Goal: Check status: Verify the current state of an ongoing process or item

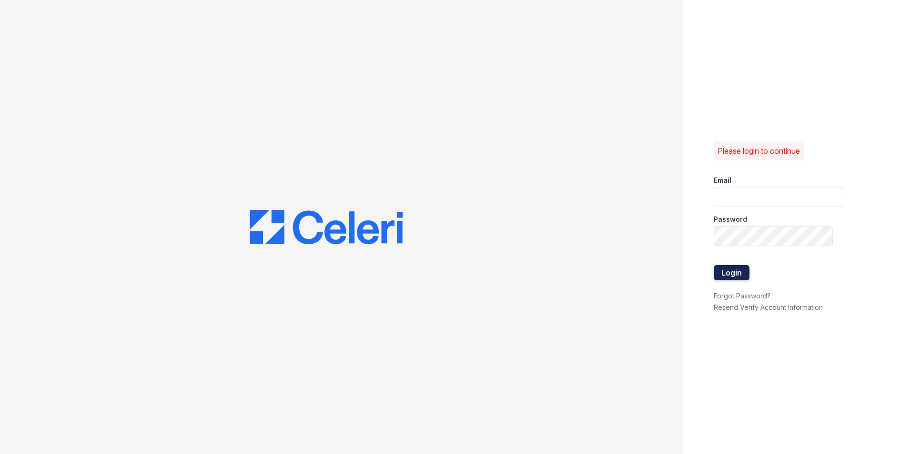
type input "kcole@trinity-pm.com"
click at [729, 273] on button "Login" at bounding box center [731, 272] width 36 height 15
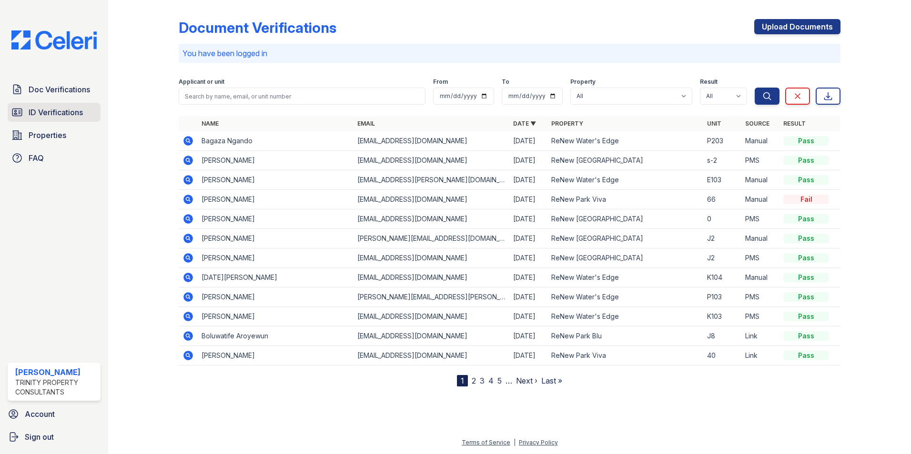
click at [79, 116] on span "ID Verifications" at bounding box center [56, 112] width 54 height 11
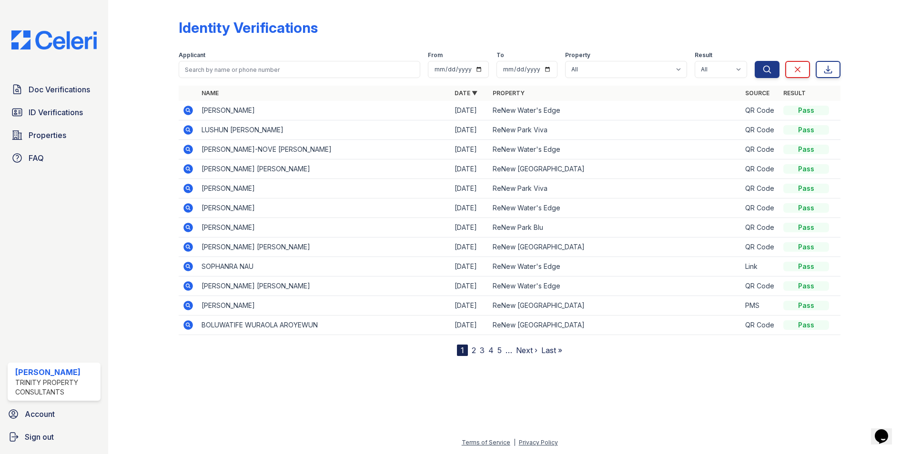
click at [475, 352] on link "2" at bounding box center [473, 351] width 4 height 10
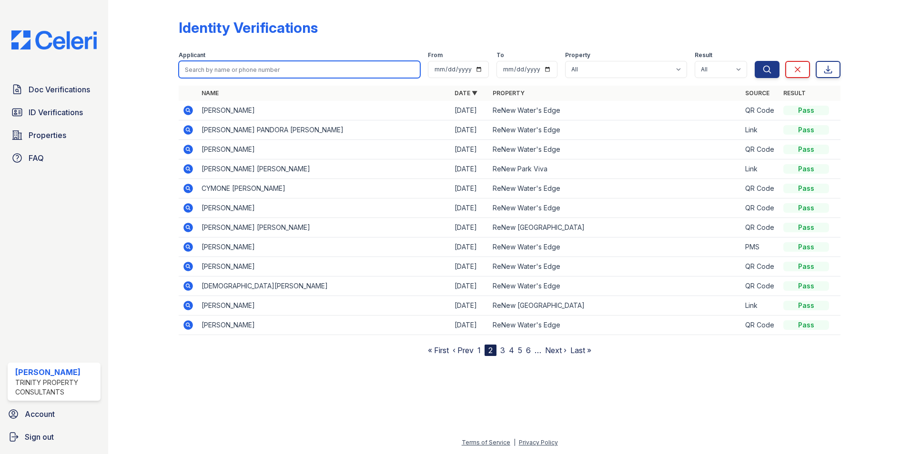
click at [189, 76] on input "search" at bounding box center [299, 69] width 241 height 17
type input "bernabe"
click at [754, 61] on button "Search" at bounding box center [766, 69] width 25 height 17
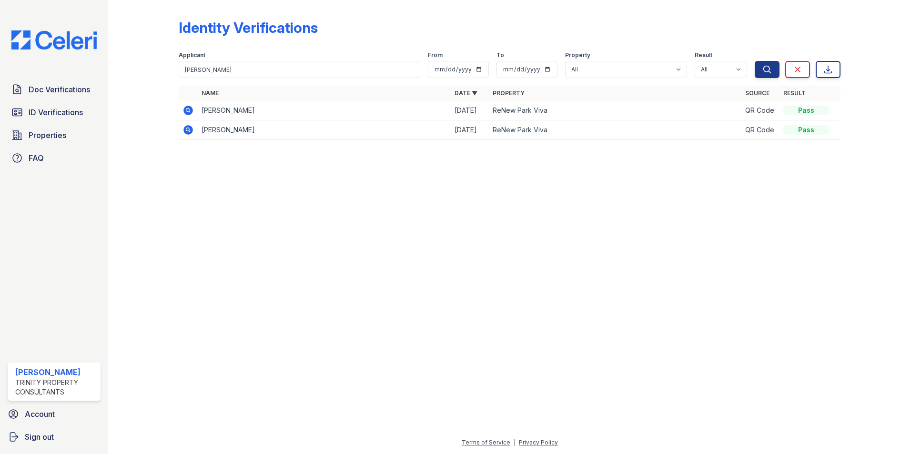
click at [190, 108] on icon at bounding box center [188, 111] width 10 height 10
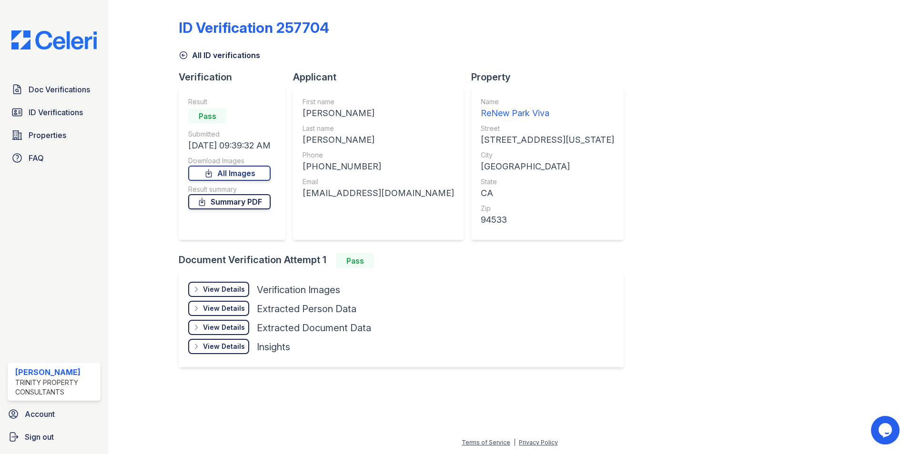
click at [235, 201] on link "Summary PDF" at bounding box center [229, 201] width 82 height 15
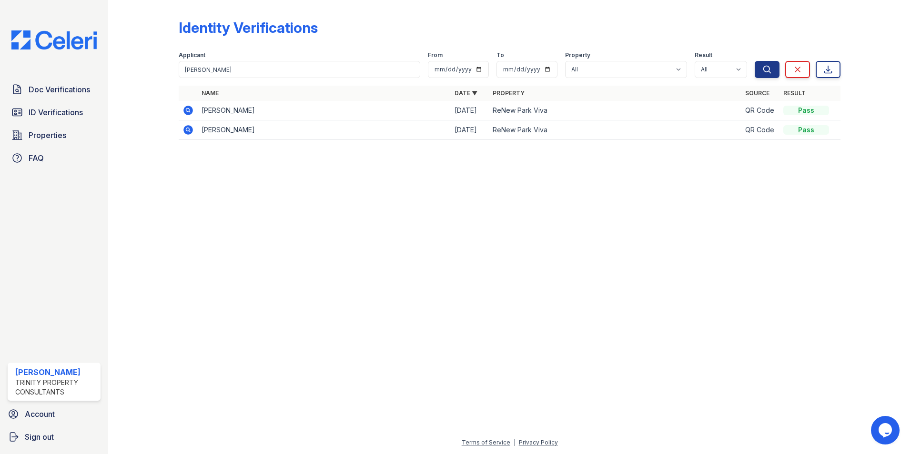
click at [181, 124] on td at bounding box center [188, 130] width 19 height 20
click at [185, 130] on icon at bounding box center [188, 130] width 10 height 10
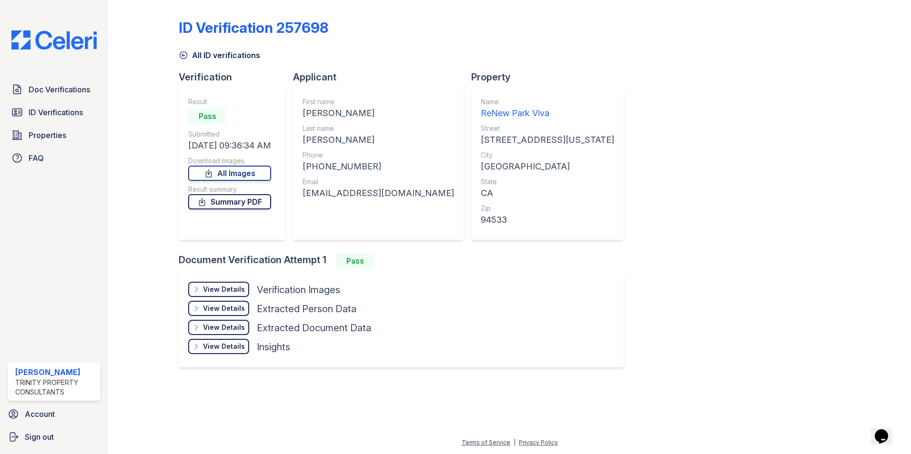
click at [221, 203] on link "Summary PDF" at bounding box center [229, 201] width 83 height 15
click at [226, 289] on div "View Details" at bounding box center [224, 290] width 42 height 10
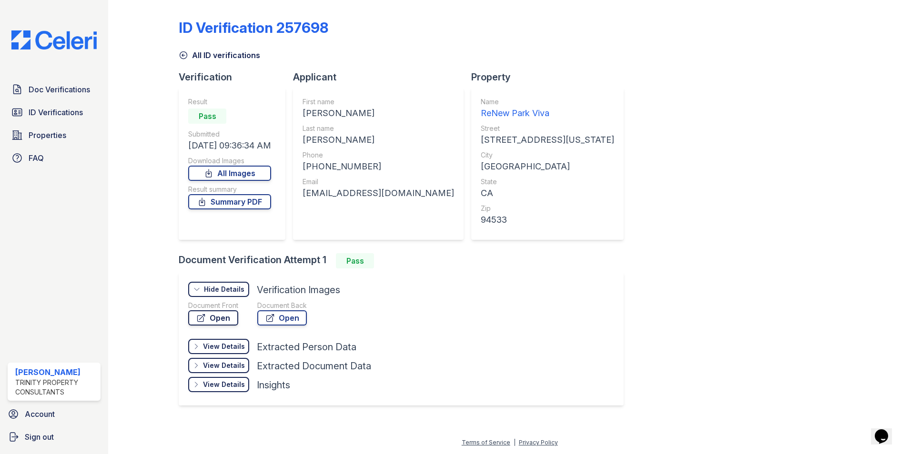
click at [230, 321] on link "Open" at bounding box center [213, 318] width 50 height 15
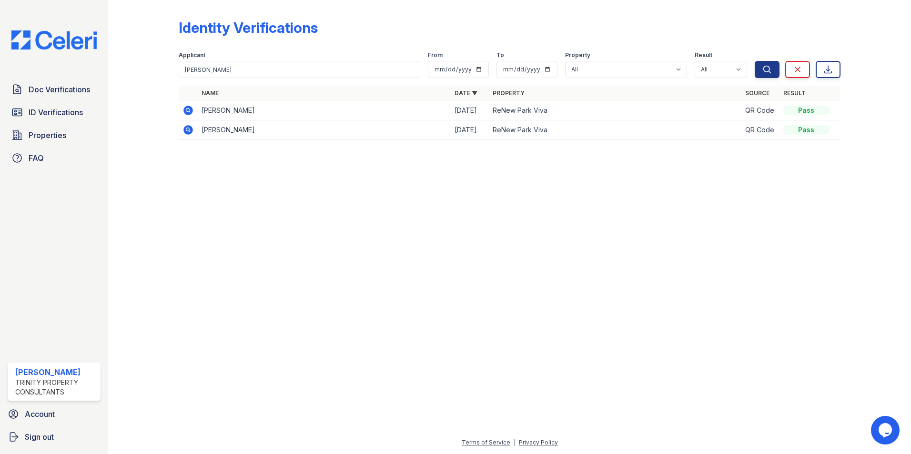
click at [192, 113] on icon at bounding box center [188, 111] width 10 height 10
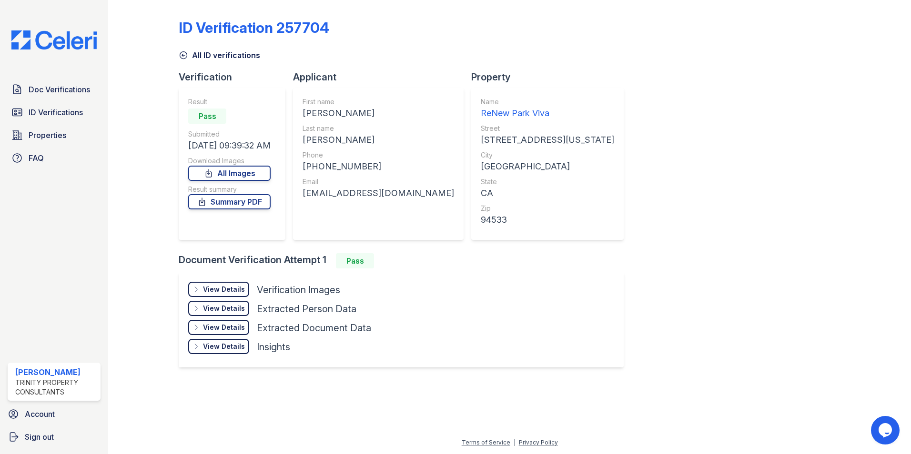
click at [227, 286] on div "View Details" at bounding box center [224, 290] width 42 height 10
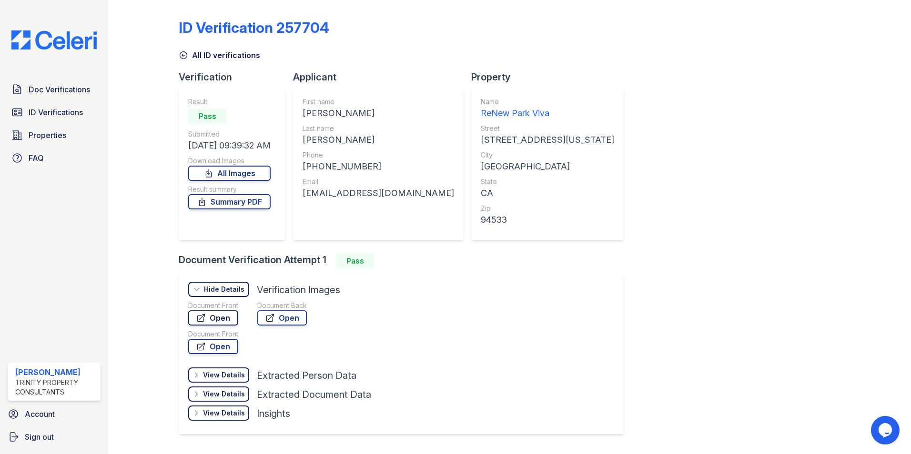
click at [223, 317] on link "Open" at bounding box center [213, 318] width 50 height 15
